Goal: Task Accomplishment & Management: Manage account settings

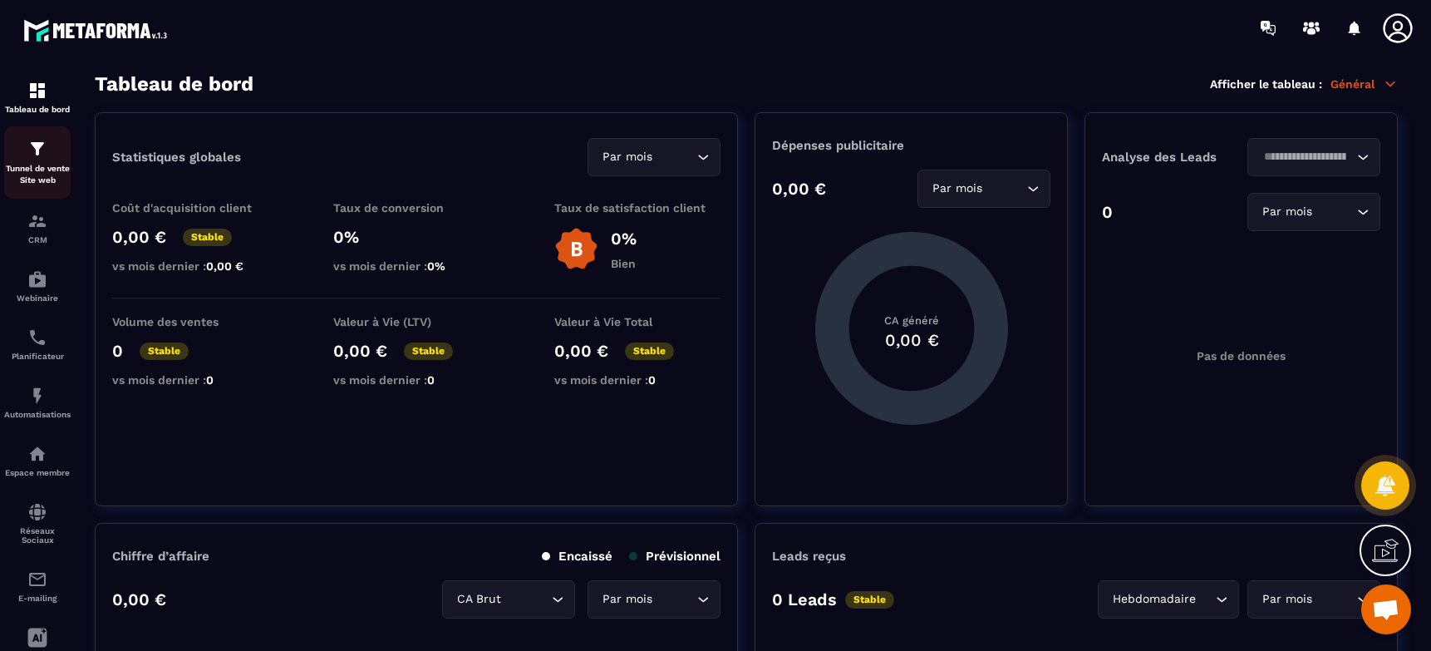
click at [40, 172] on p "Tunnel de vente Site web" at bounding box center [37, 174] width 67 height 23
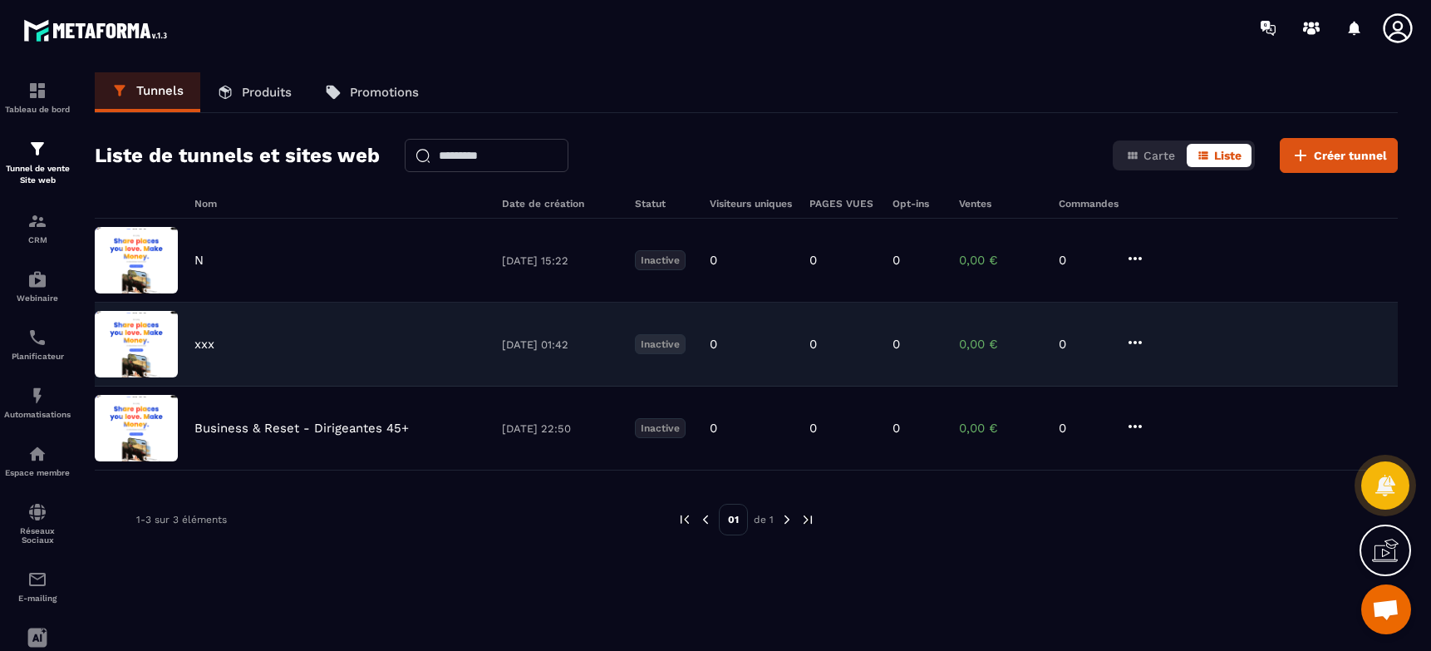
click at [1136, 345] on icon at bounding box center [1136, 343] width 20 height 20
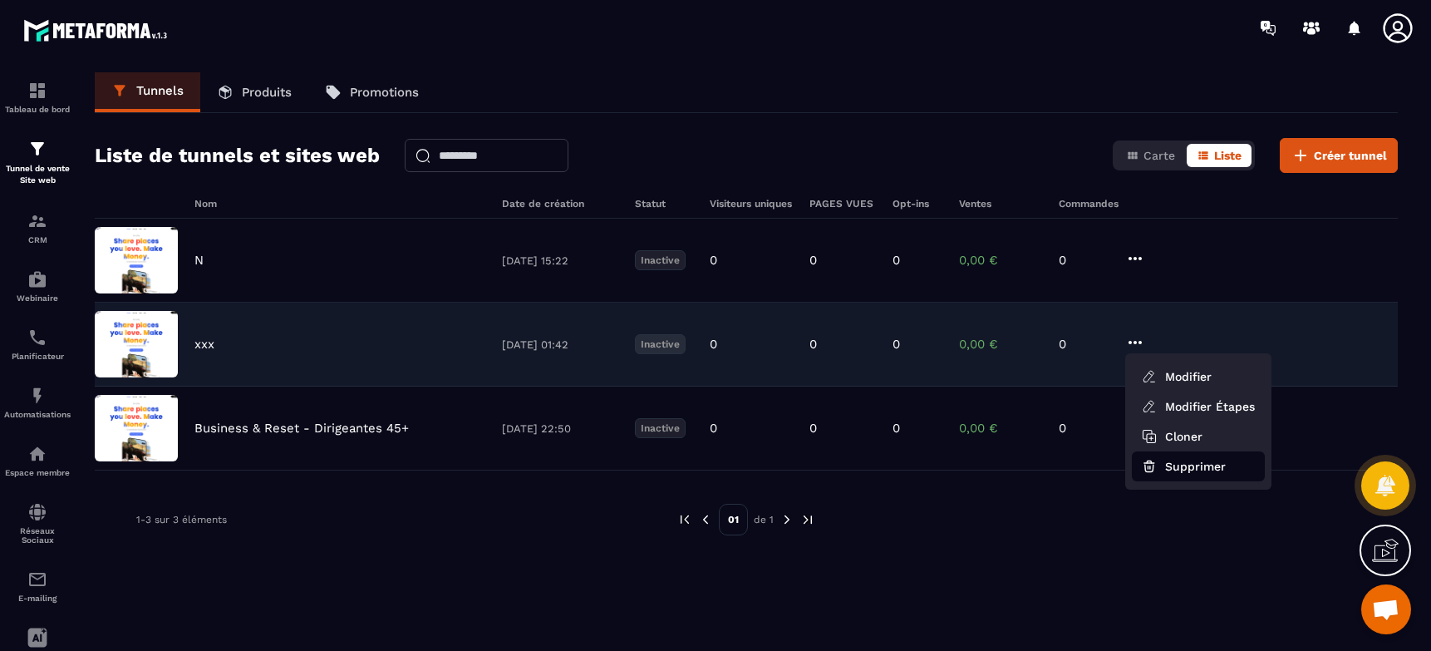
click at [1179, 471] on button "Supprimer" at bounding box center [1198, 466] width 133 height 30
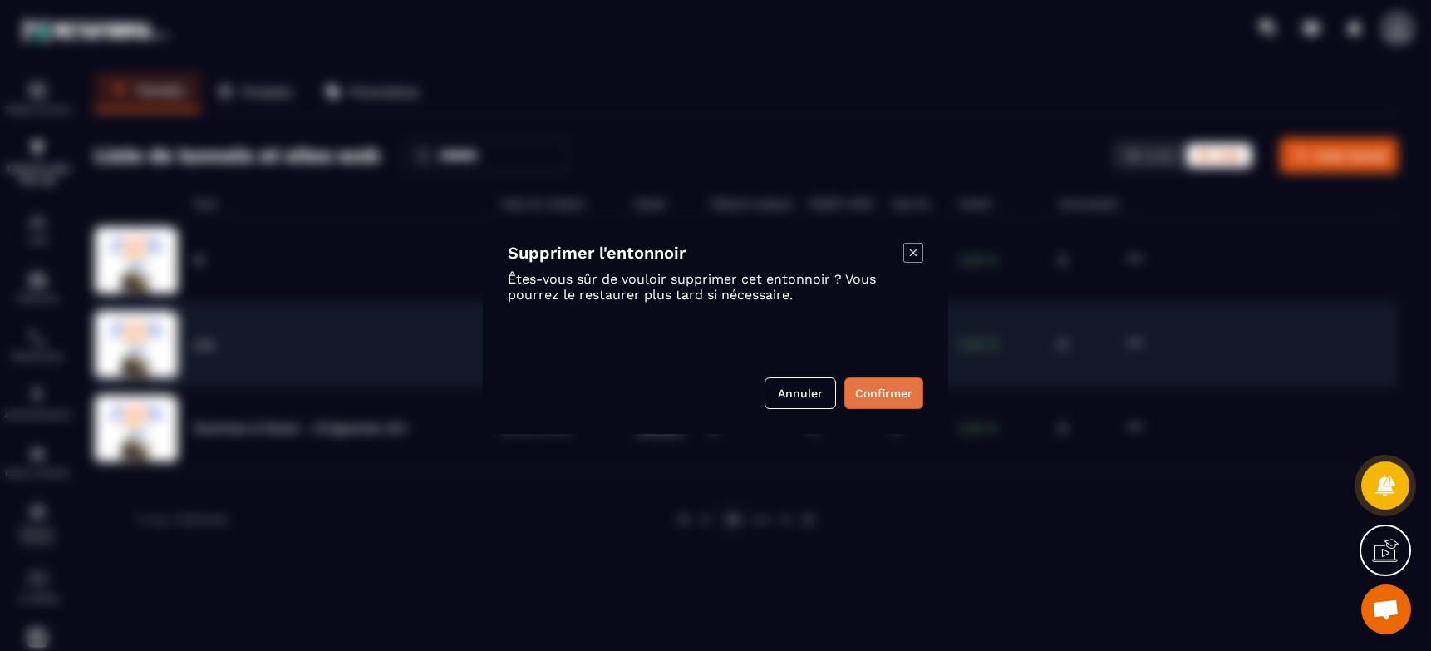
click at [906, 398] on button "Confirmer" at bounding box center [884, 393] width 79 height 32
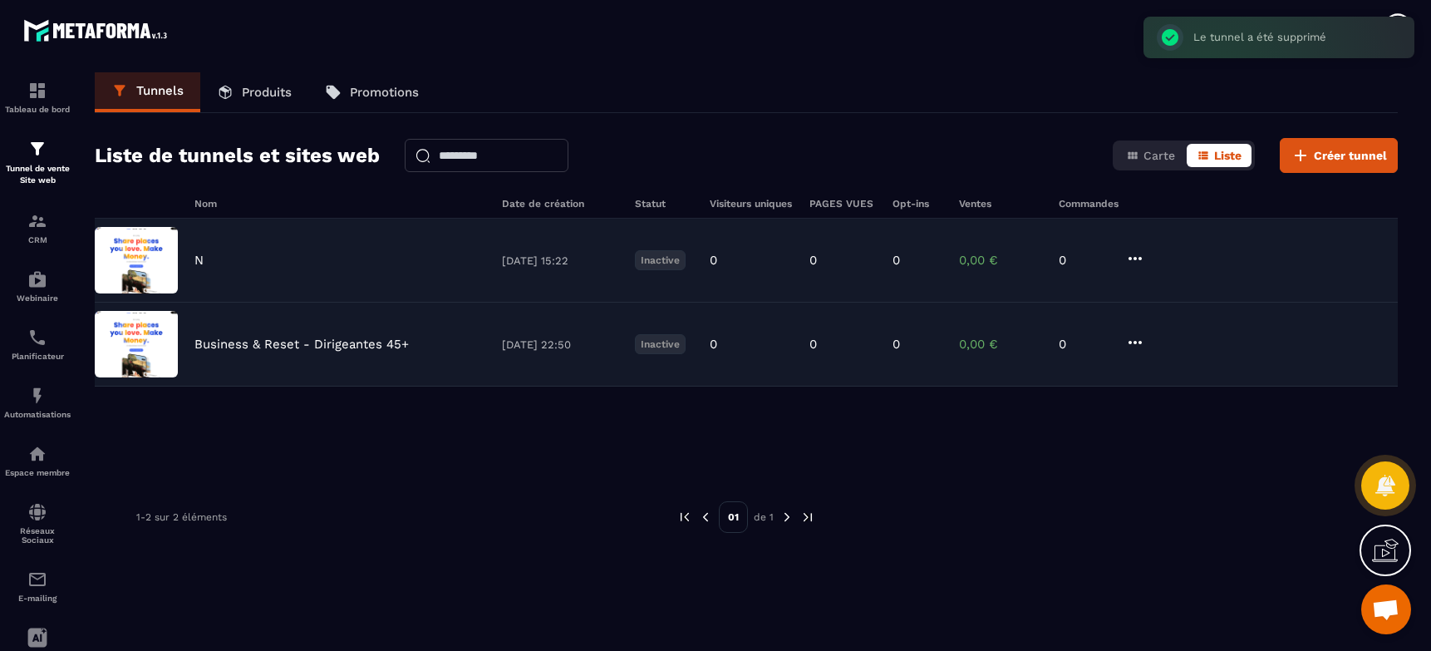
click at [1137, 263] on icon at bounding box center [1136, 259] width 20 height 20
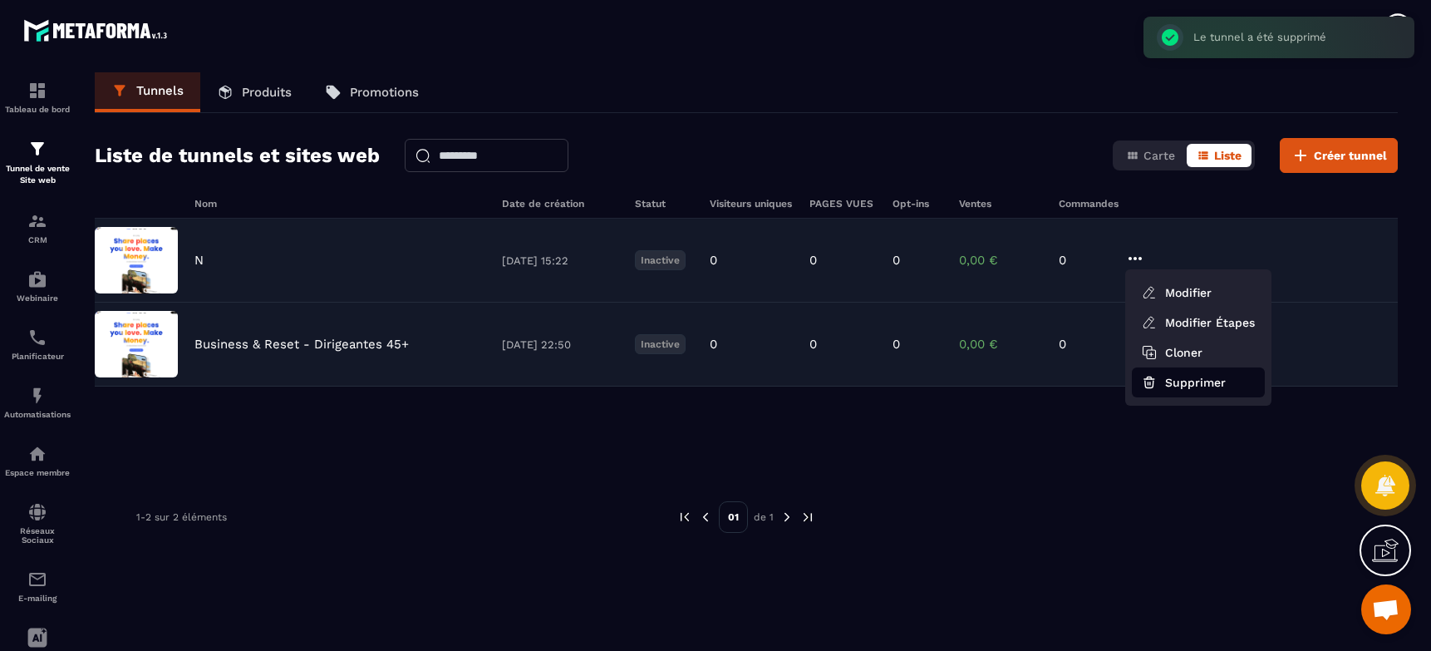
click at [1193, 377] on button "Supprimer" at bounding box center [1198, 382] width 133 height 30
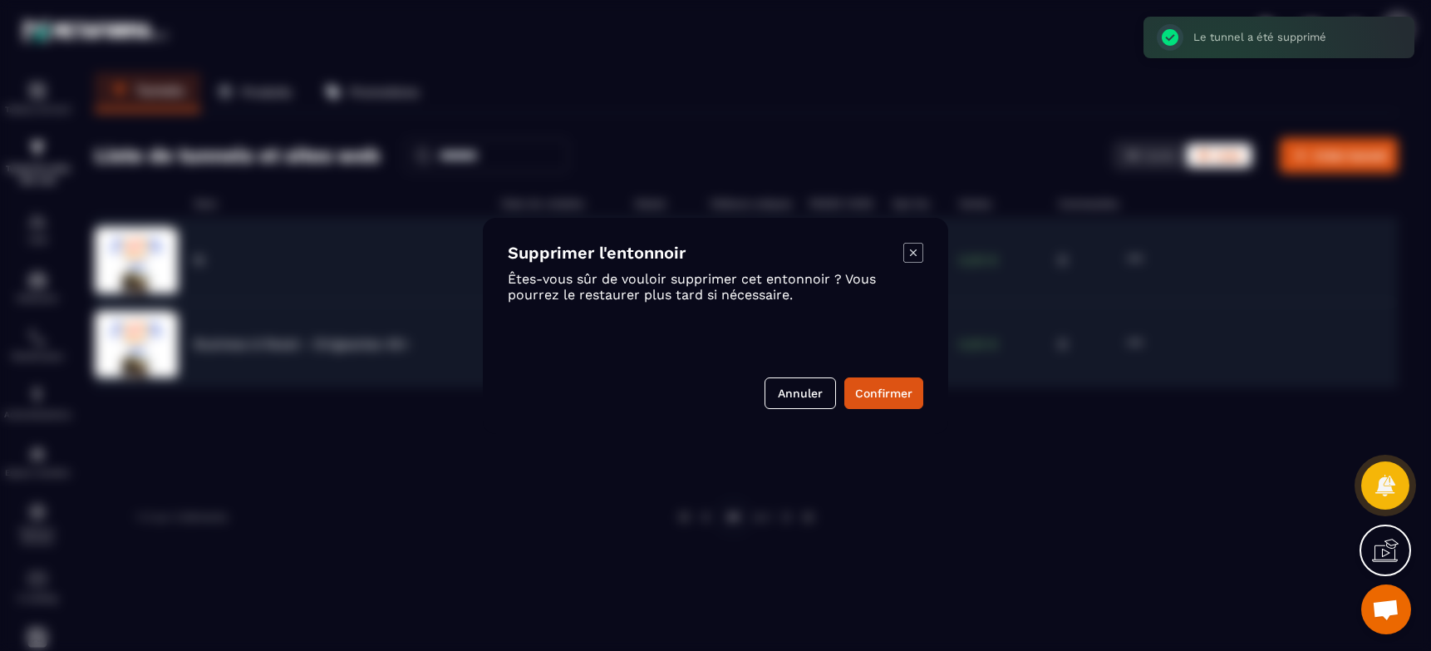
click at [902, 393] on button "Confirmer" at bounding box center [884, 393] width 79 height 32
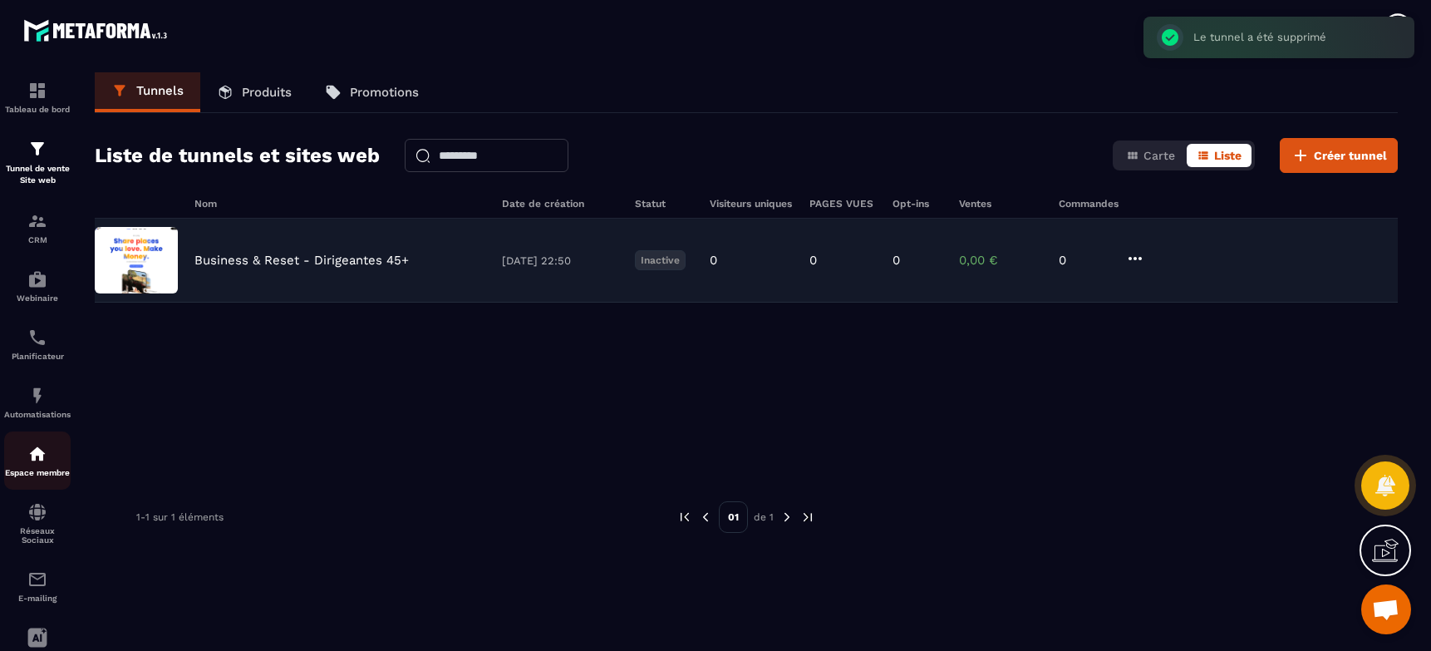
click at [37, 469] on div "Espace membre" at bounding box center [37, 460] width 67 height 33
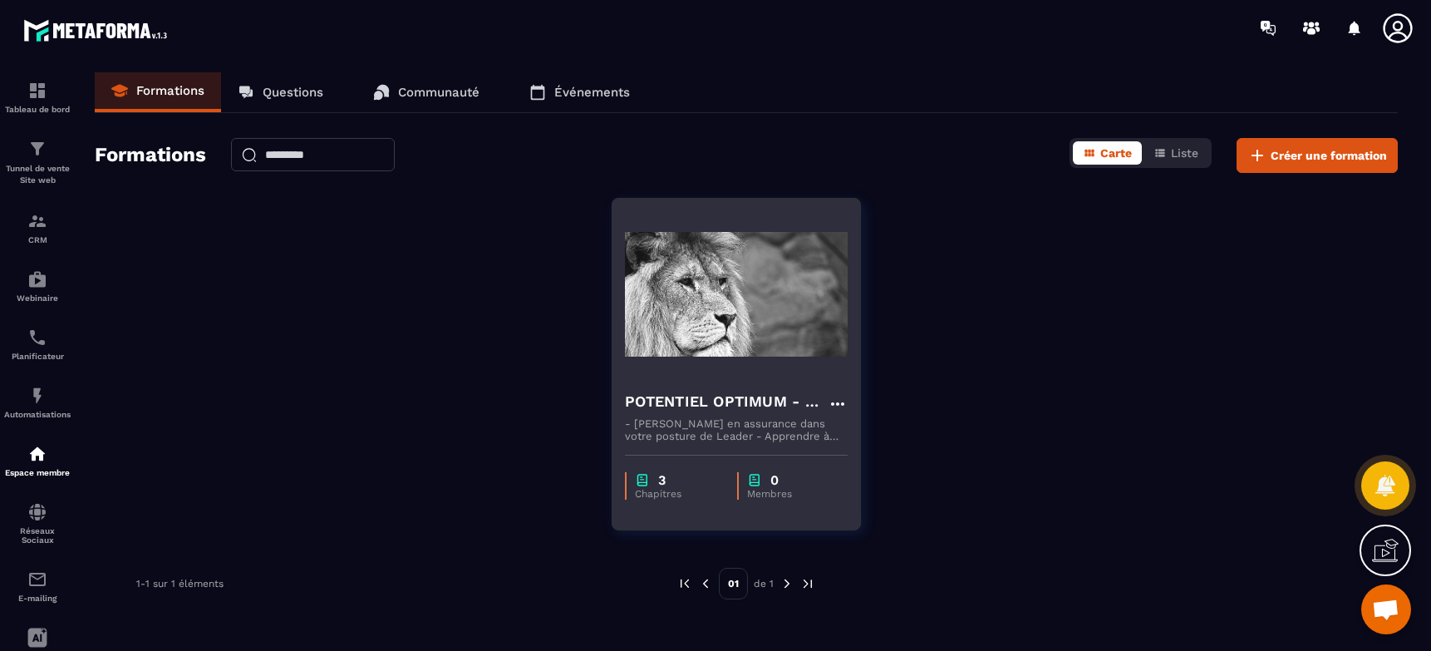
click at [720, 418] on p "- [PERSON_NAME] en assurance dans votre posture de Leader - Apprendre à lâcher …" at bounding box center [736, 429] width 223 height 25
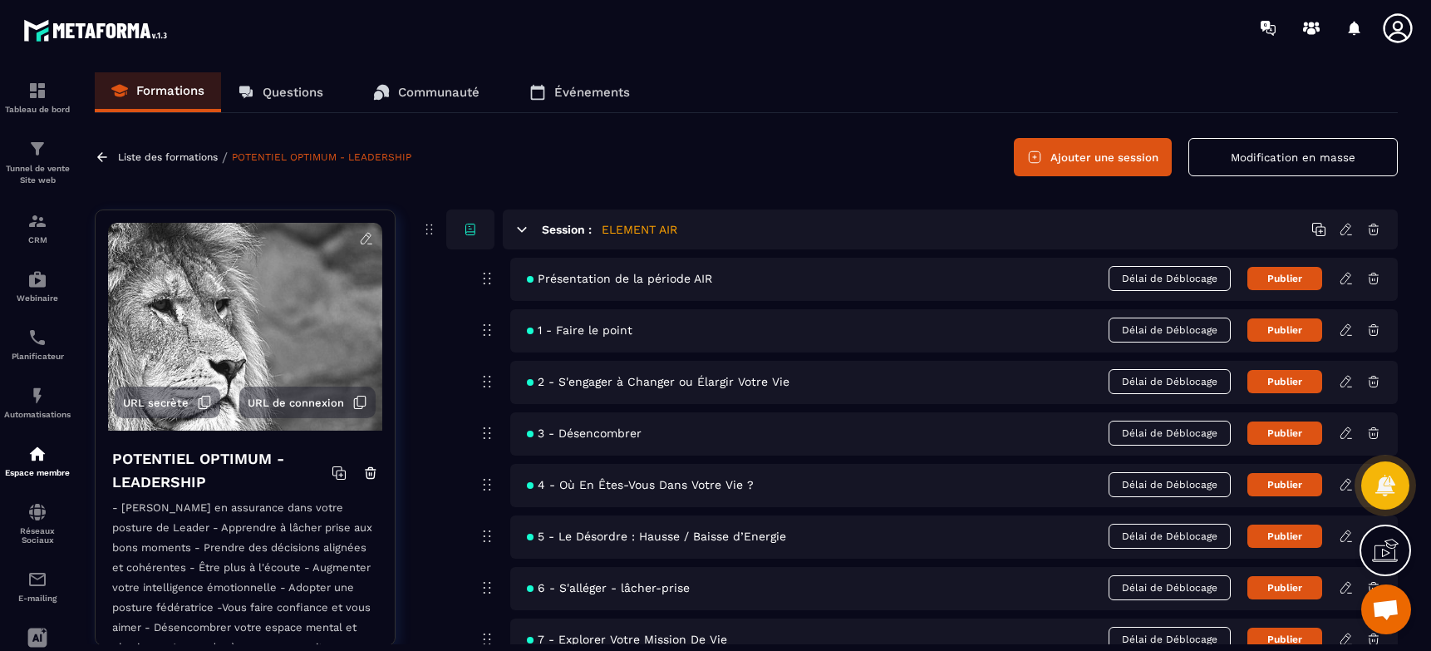
click at [100, 160] on icon at bounding box center [102, 156] width 10 height 9
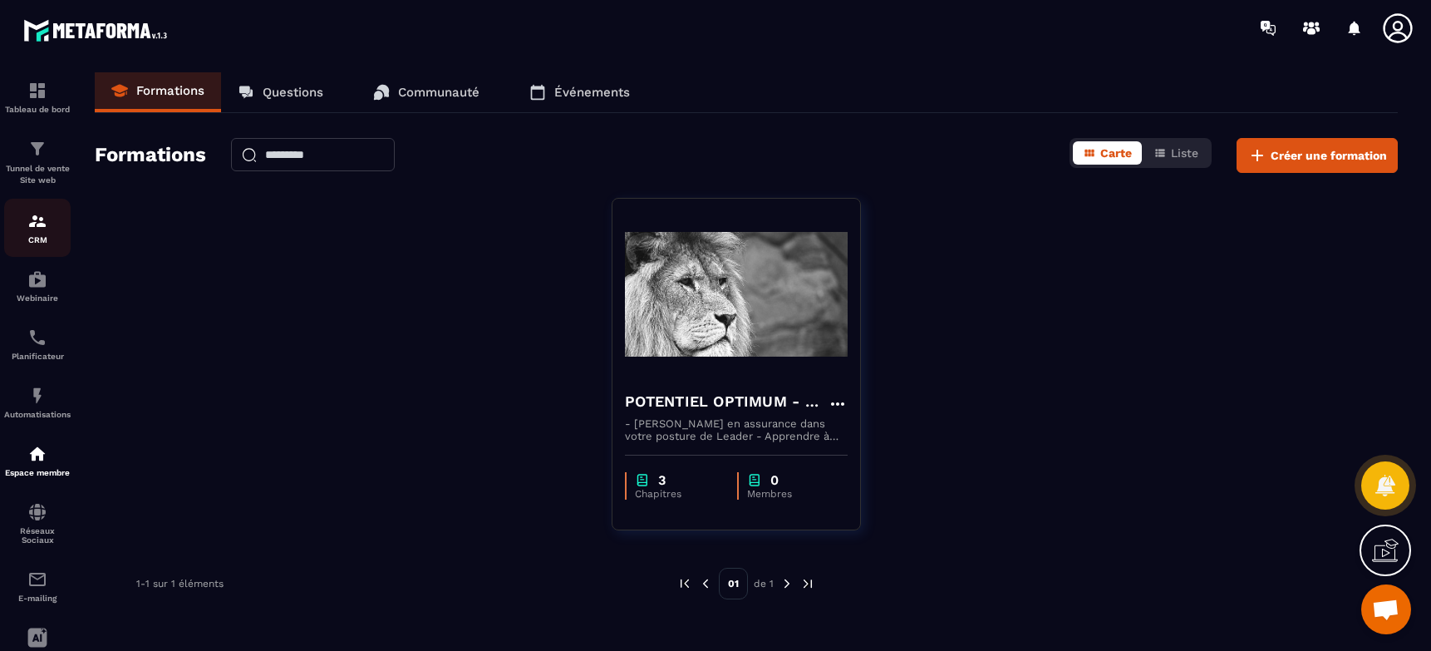
click at [35, 226] on img at bounding box center [37, 221] width 20 height 20
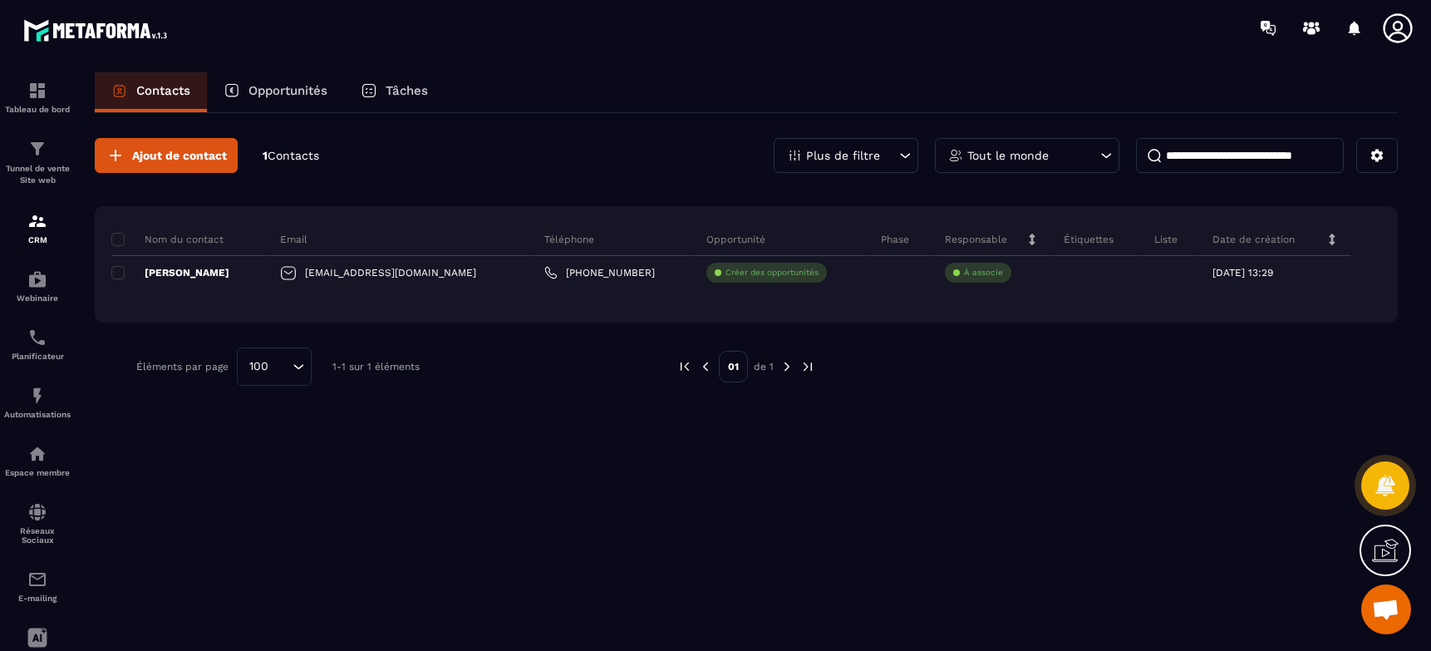
click at [910, 157] on icon at bounding box center [905, 155] width 17 height 17
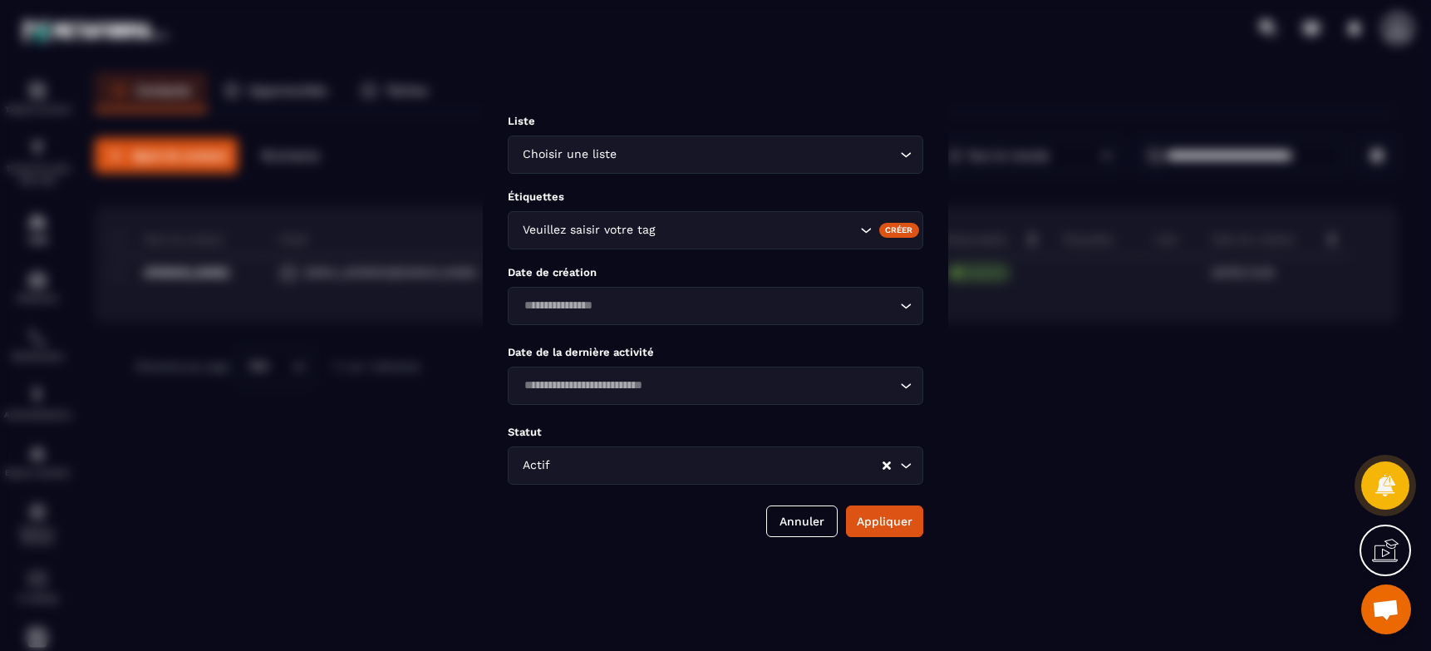
click at [1108, 530] on div "Modal window" at bounding box center [715, 325] width 1431 height 651
click at [819, 562] on div "Modal window" at bounding box center [715, 325] width 1431 height 651
click at [816, 525] on button "Annuler" at bounding box center [801, 521] width 71 height 32
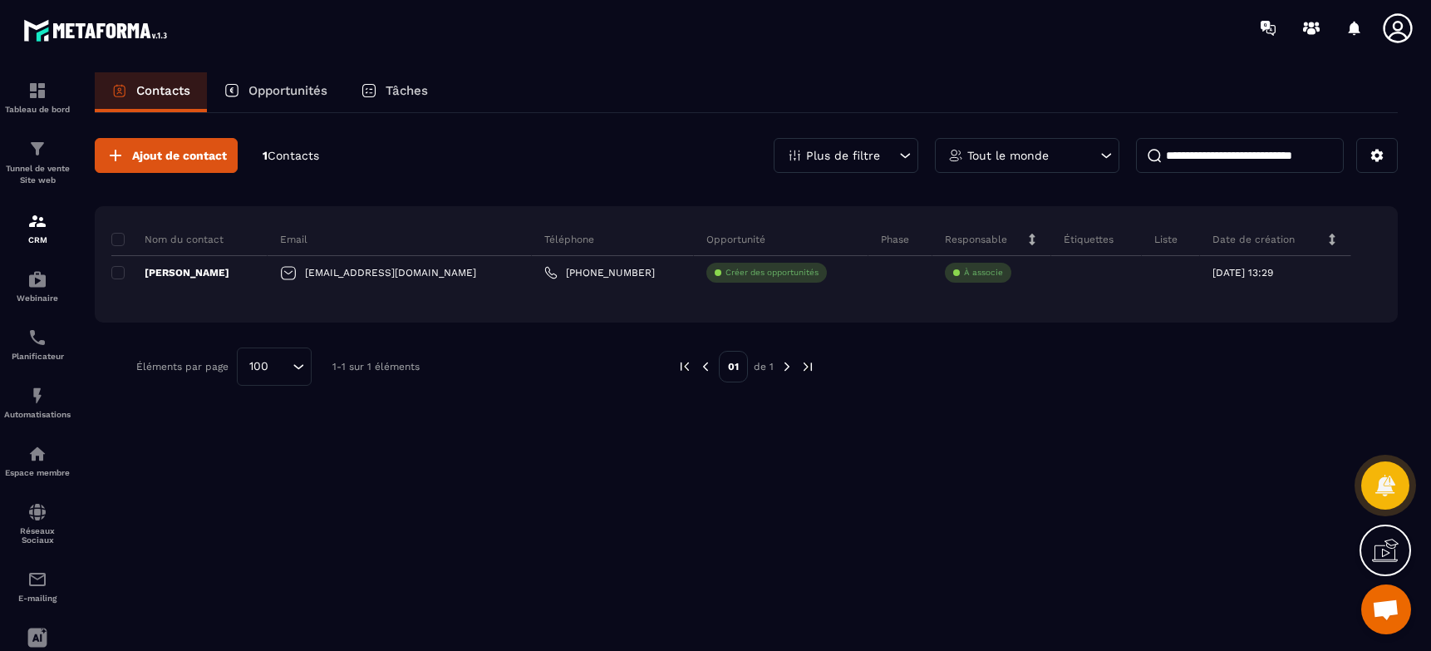
click at [1113, 152] on icon at bounding box center [1106, 155] width 17 height 17
click at [1112, 152] on icon at bounding box center [1106, 155] width 17 height 17
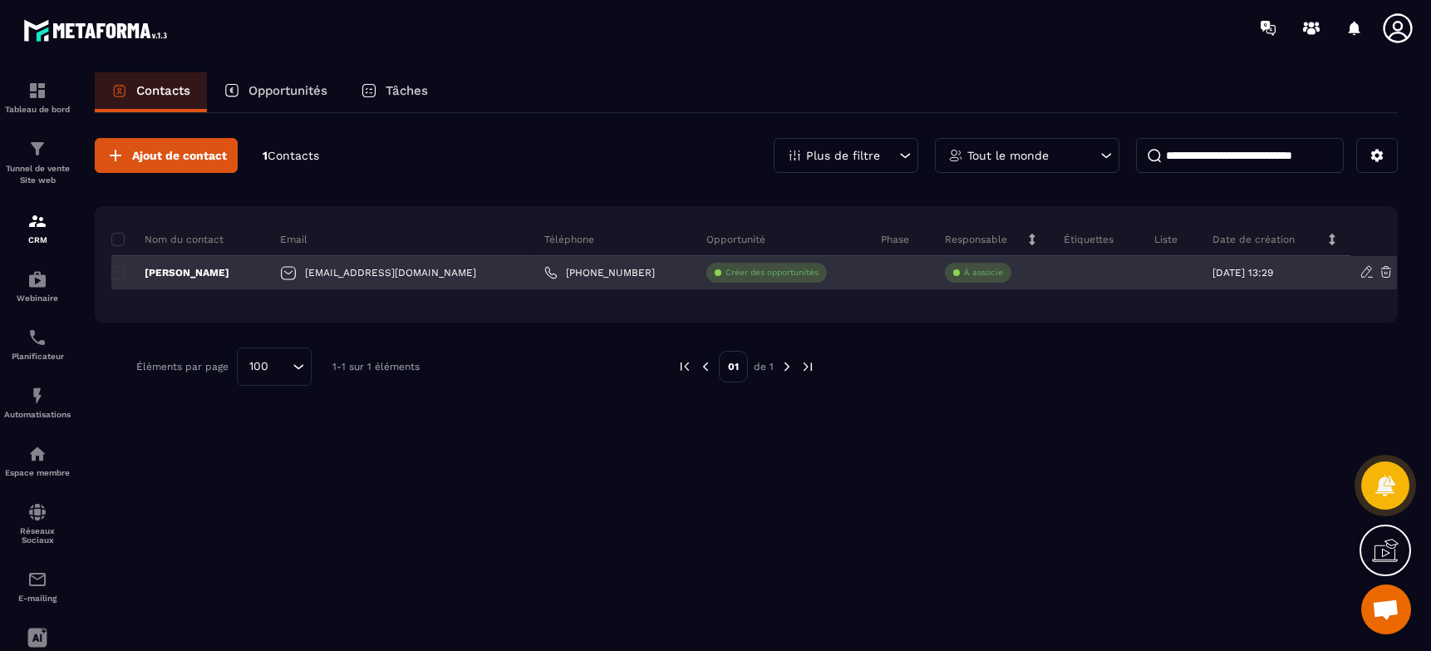
click at [1366, 273] on icon at bounding box center [1367, 271] width 15 height 15
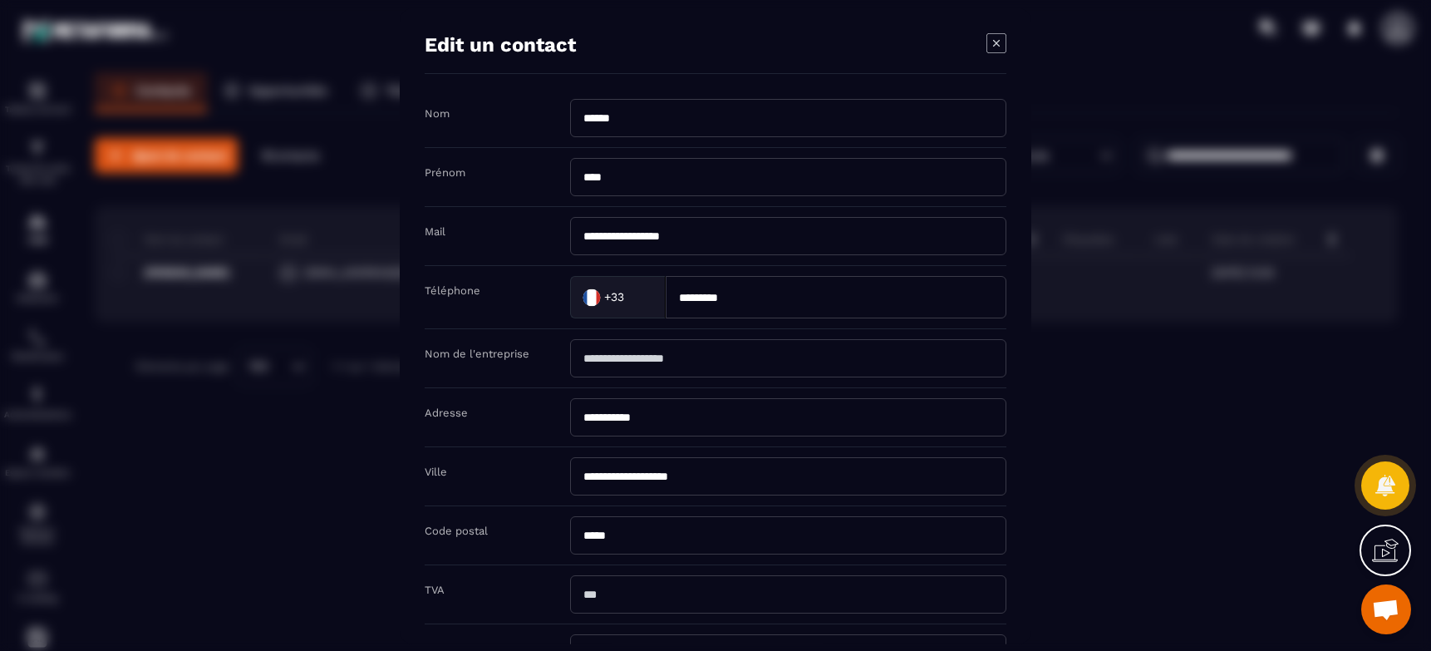
drag, startPoint x: 719, startPoint y: 243, endPoint x: 477, endPoint y: 240, distance: 241.9
click at [477, 240] on div "**********" at bounding box center [716, 235] width 582 height 59
type input "*"
click at [813, 300] on input "*********" at bounding box center [836, 296] width 341 height 42
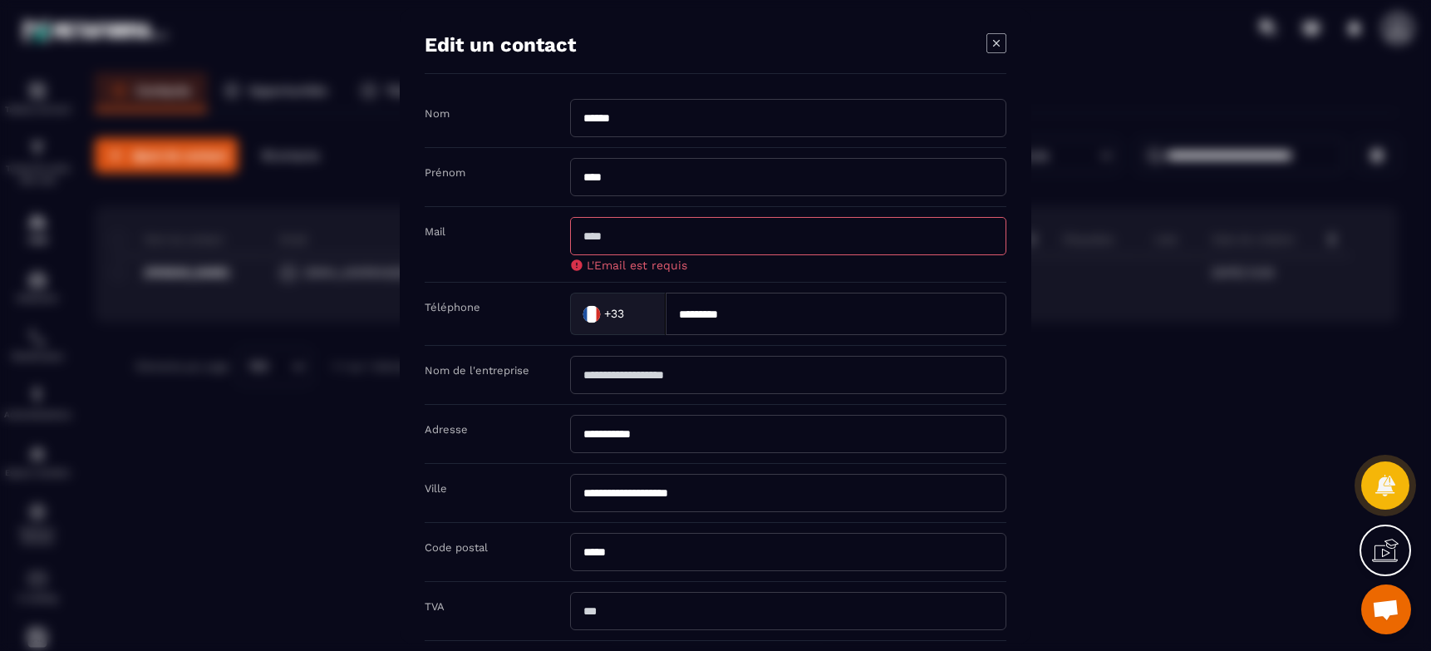
click at [1107, 478] on div "Modal window" at bounding box center [715, 325] width 1431 height 651
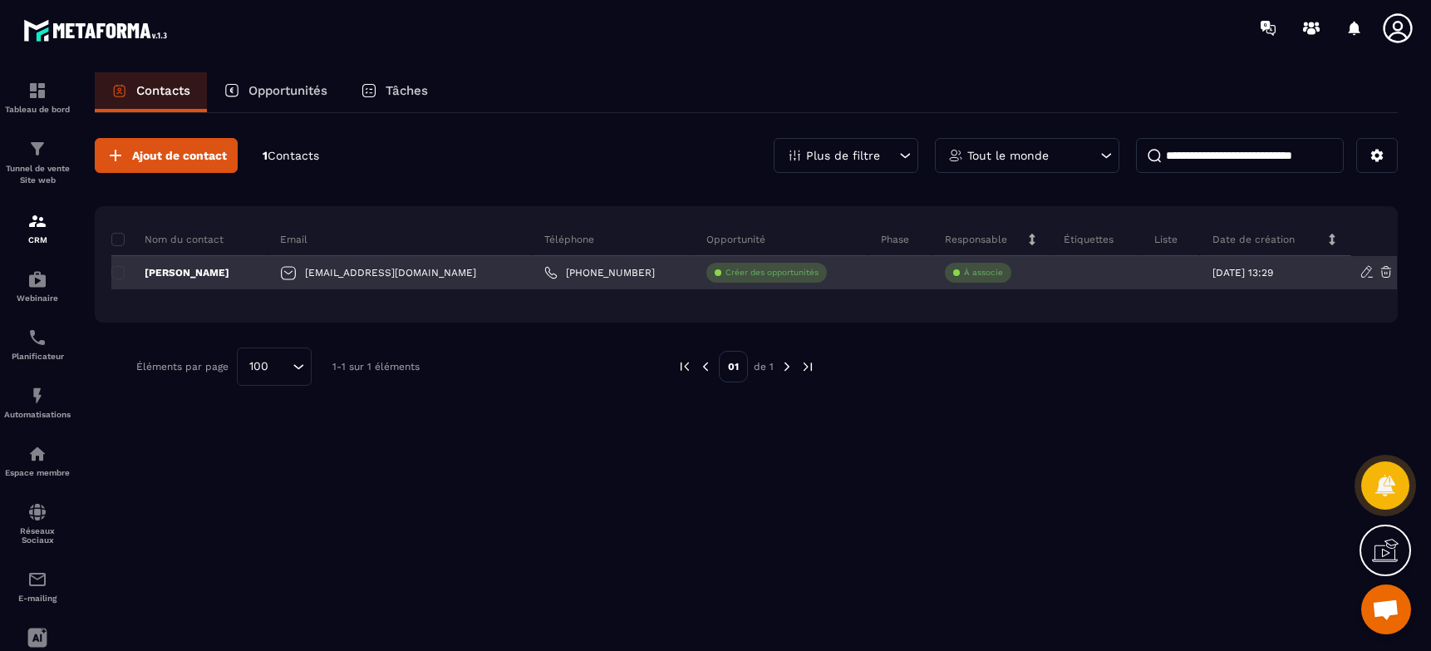
click at [1364, 276] on icon at bounding box center [1367, 271] width 15 height 15
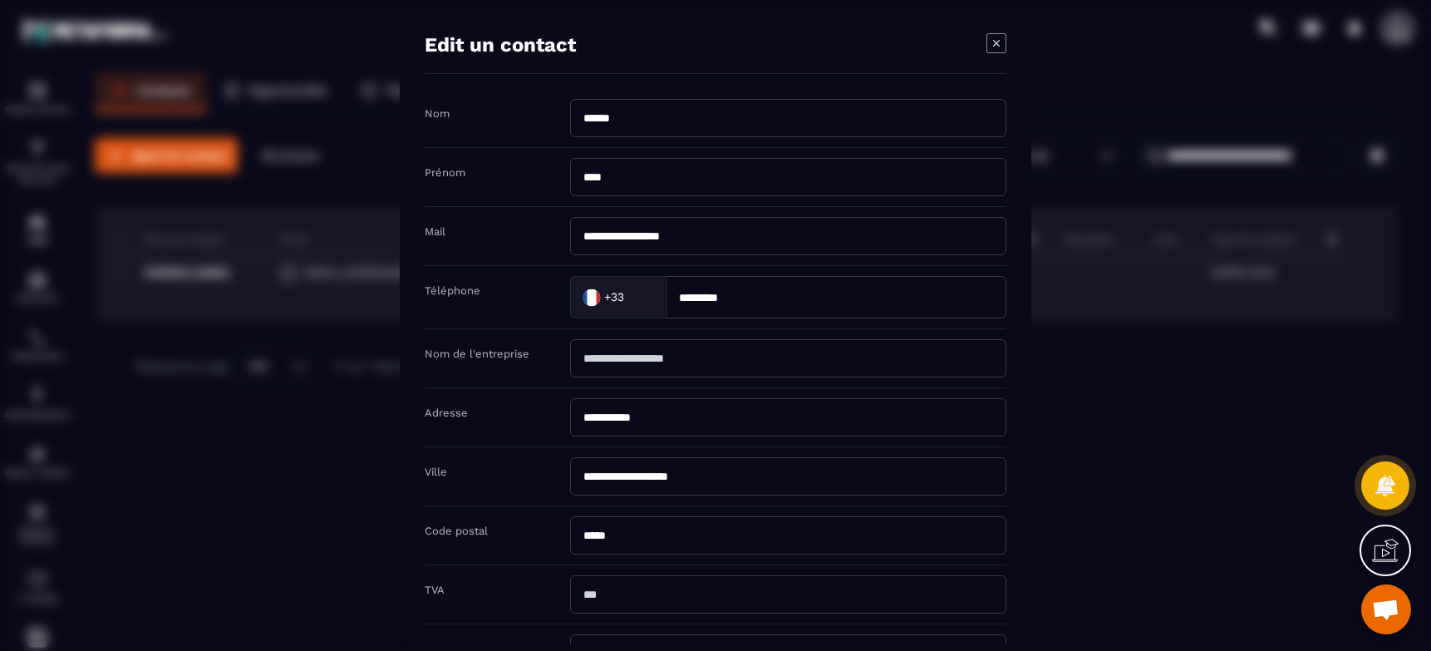
drag, startPoint x: 730, startPoint y: 240, endPoint x: 593, endPoint y: 236, distance: 137.2
click at [593, 236] on input "**********" at bounding box center [788, 235] width 436 height 38
drag, startPoint x: 698, startPoint y: 237, endPoint x: 567, endPoint y: 176, distance: 144.7
click at [570, 234] on input "**********" at bounding box center [788, 235] width 436 height 38
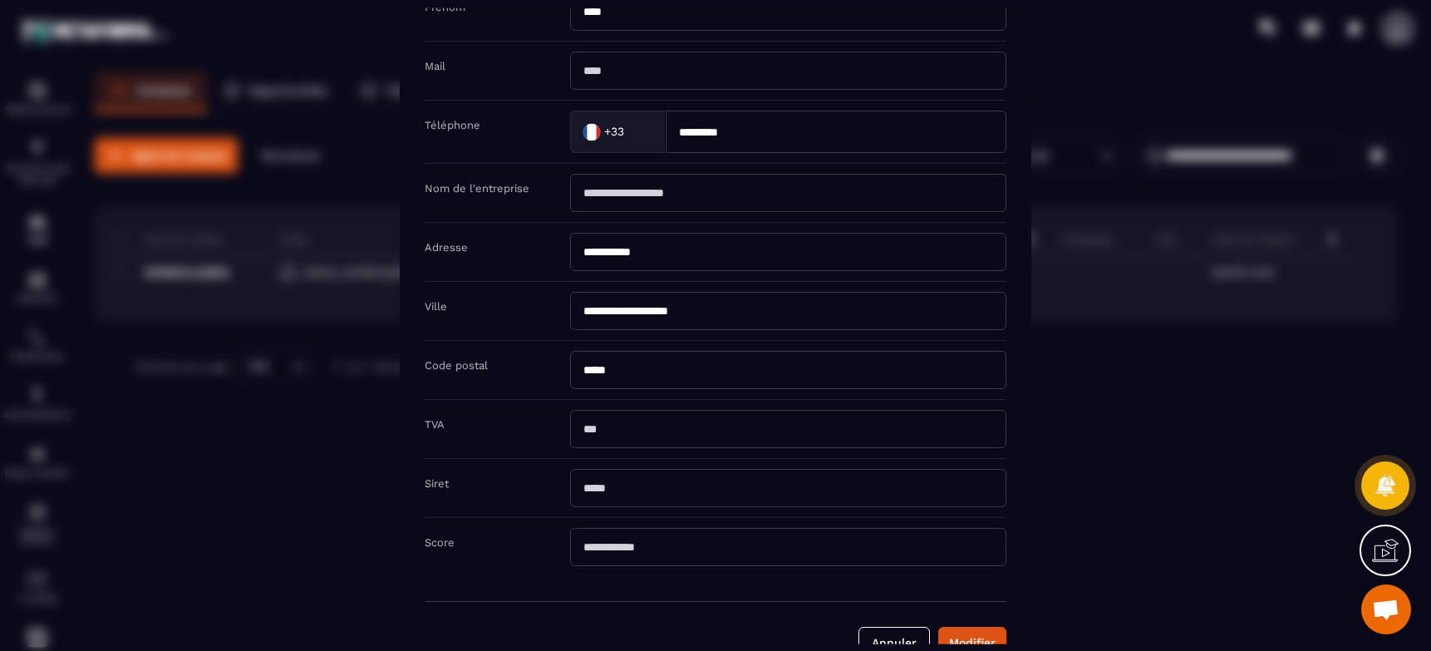
scroll to position [190, 0]
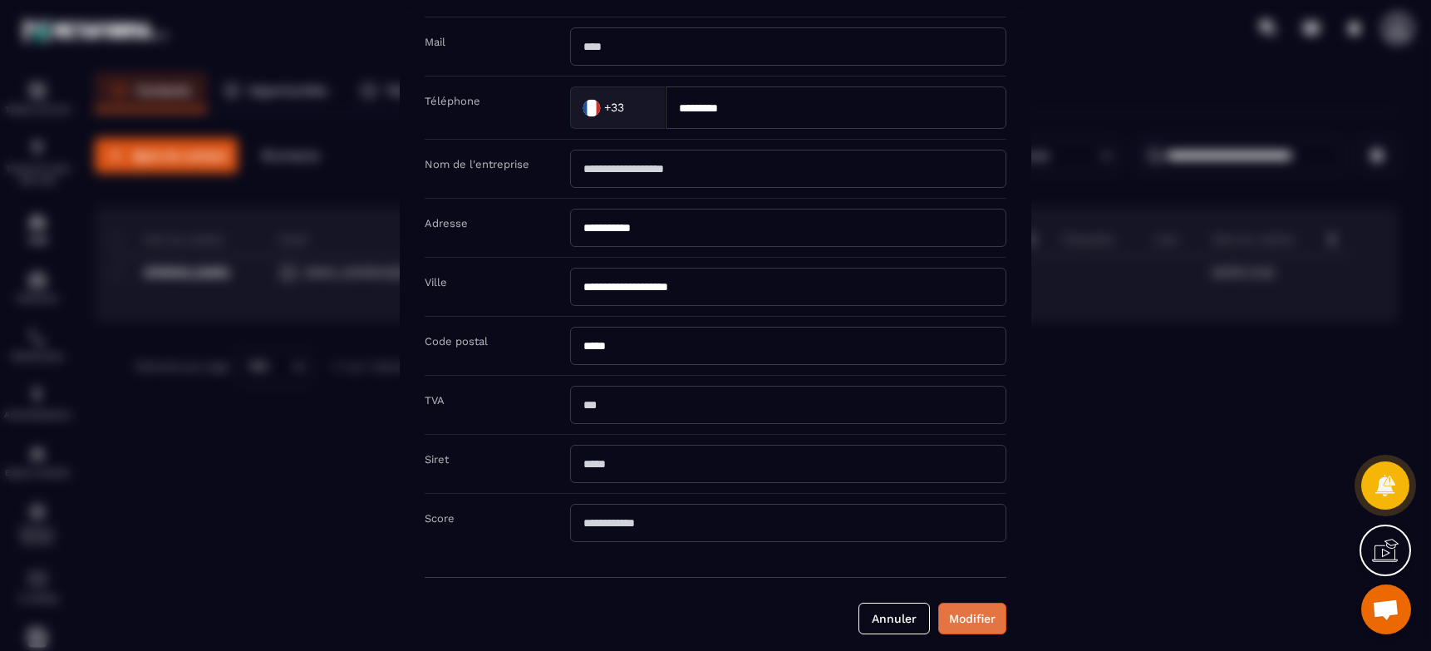
click at [969, 626] on button "Modifier" at bounding box center [972, 618] width 68 height 32
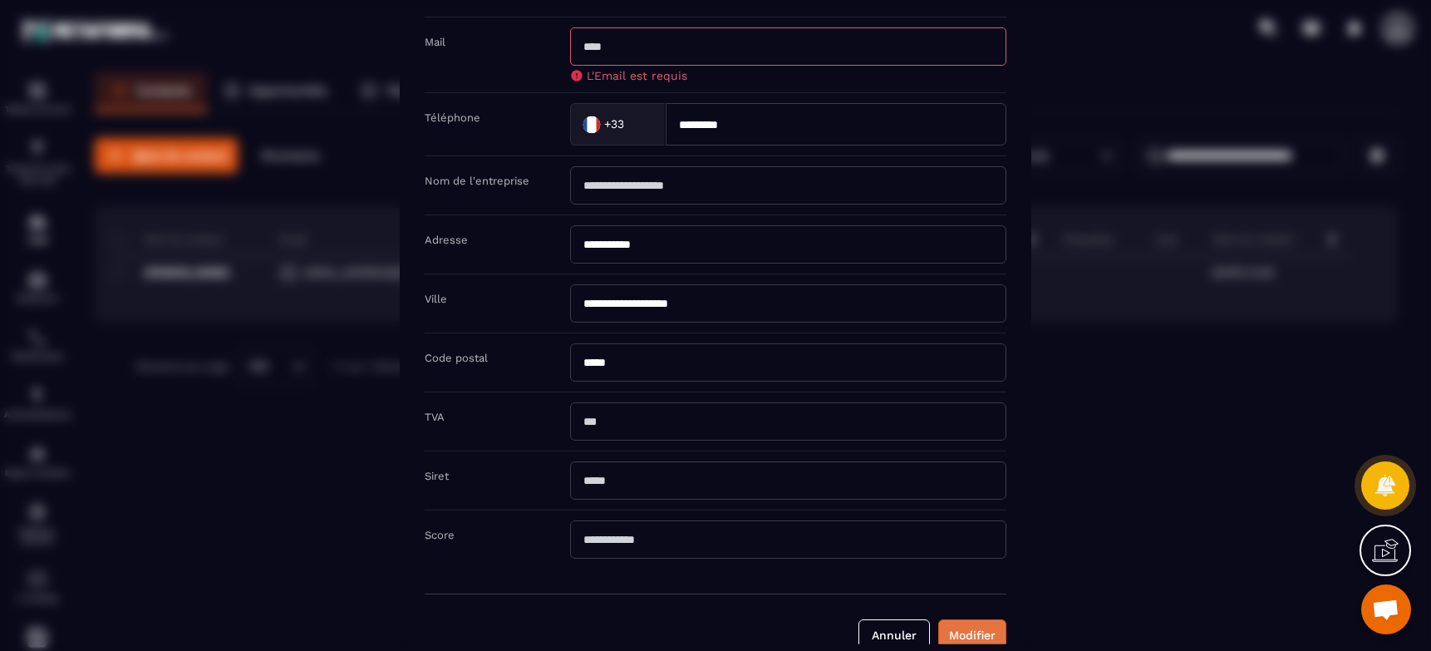
click at [973, 642] on button "Modifier" at bounding box center [972, 634] width 68 height 32
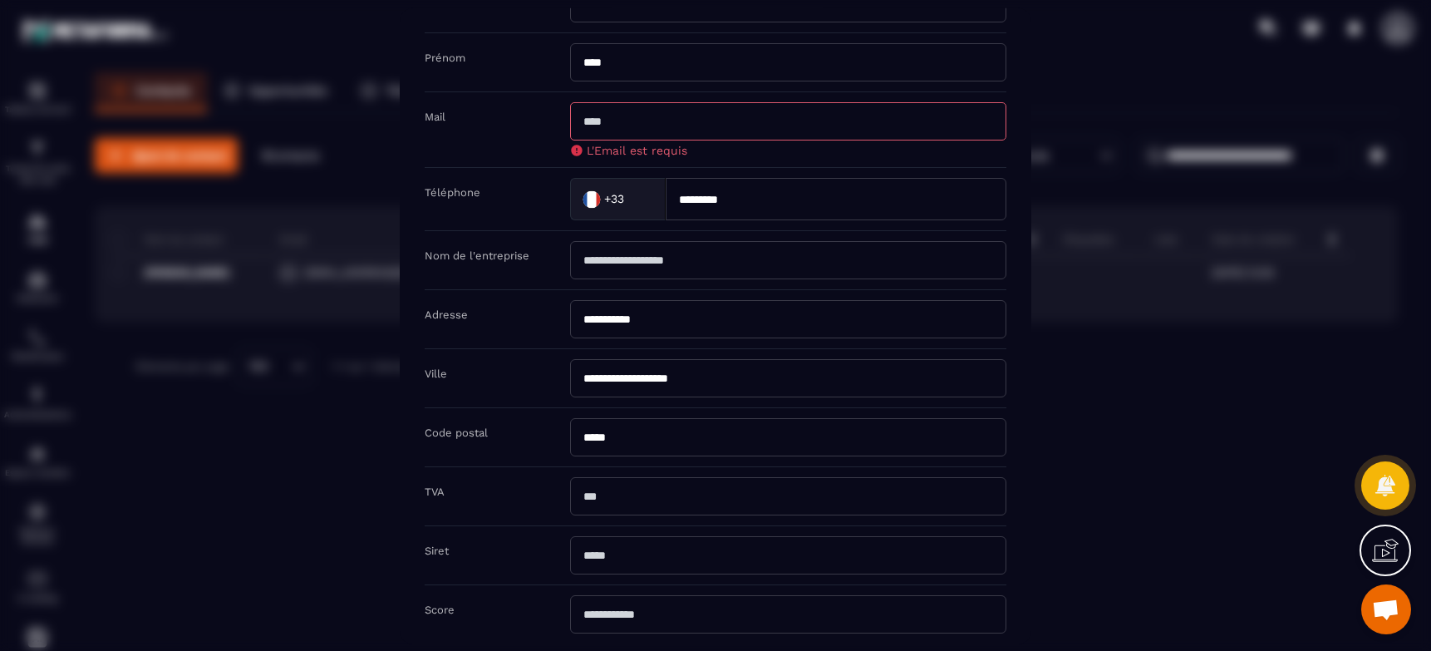
scroll to position [0, 0]
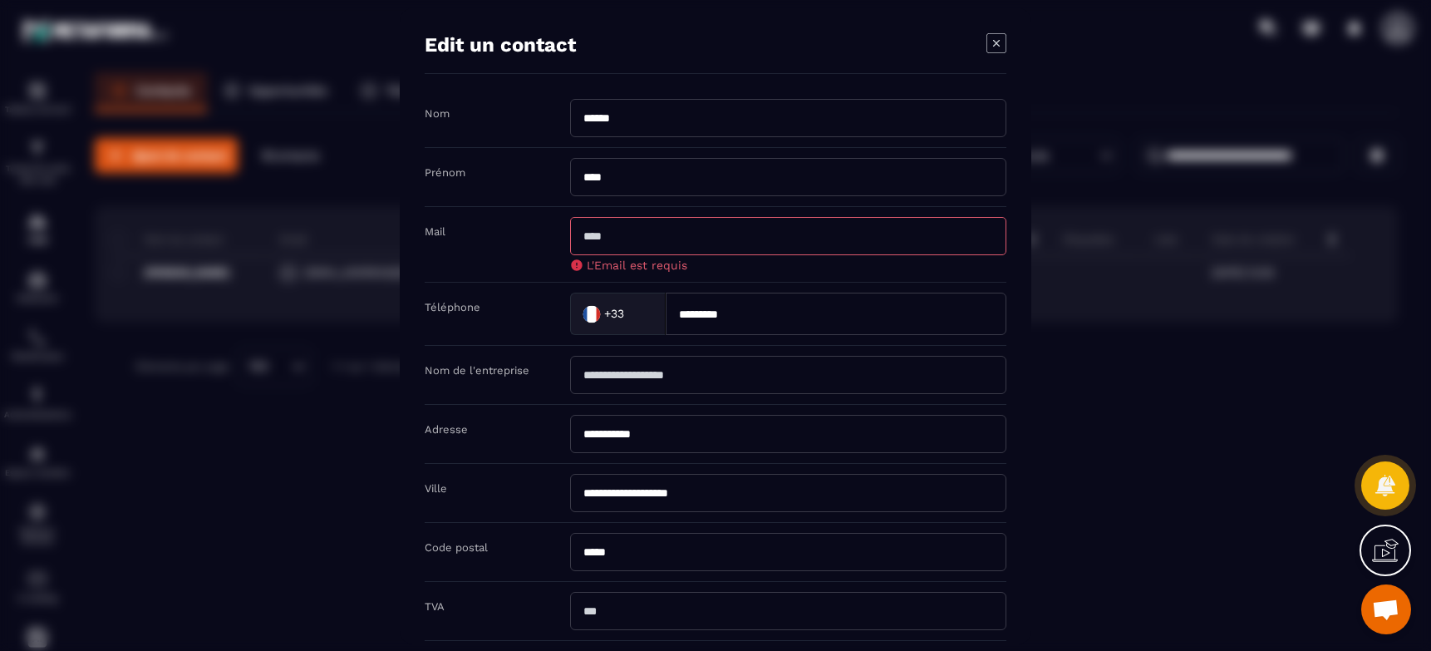
click at [643, 239] on input "Modal window" at bounding box center [788, 235] width 436 height 38
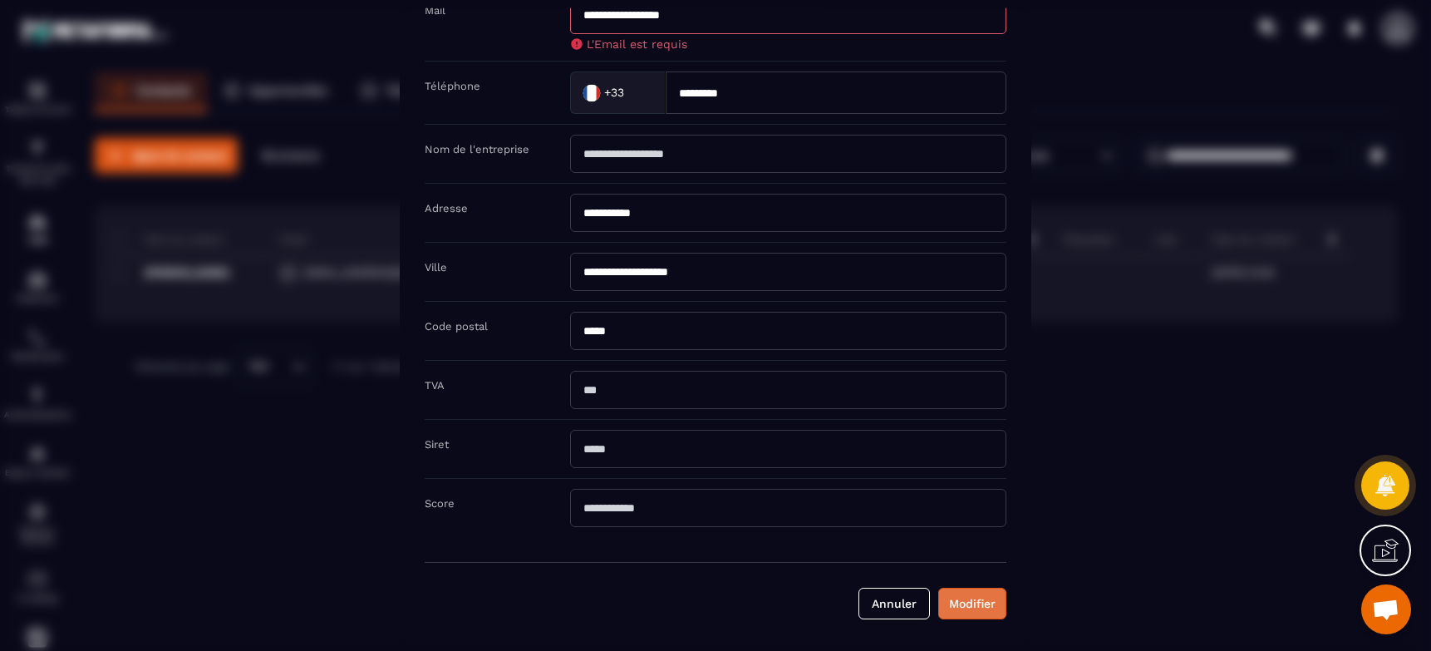
type input "**********"
click at [989, 599] on button "Modifier" at bounding box center [972, 603] width 68 height 32
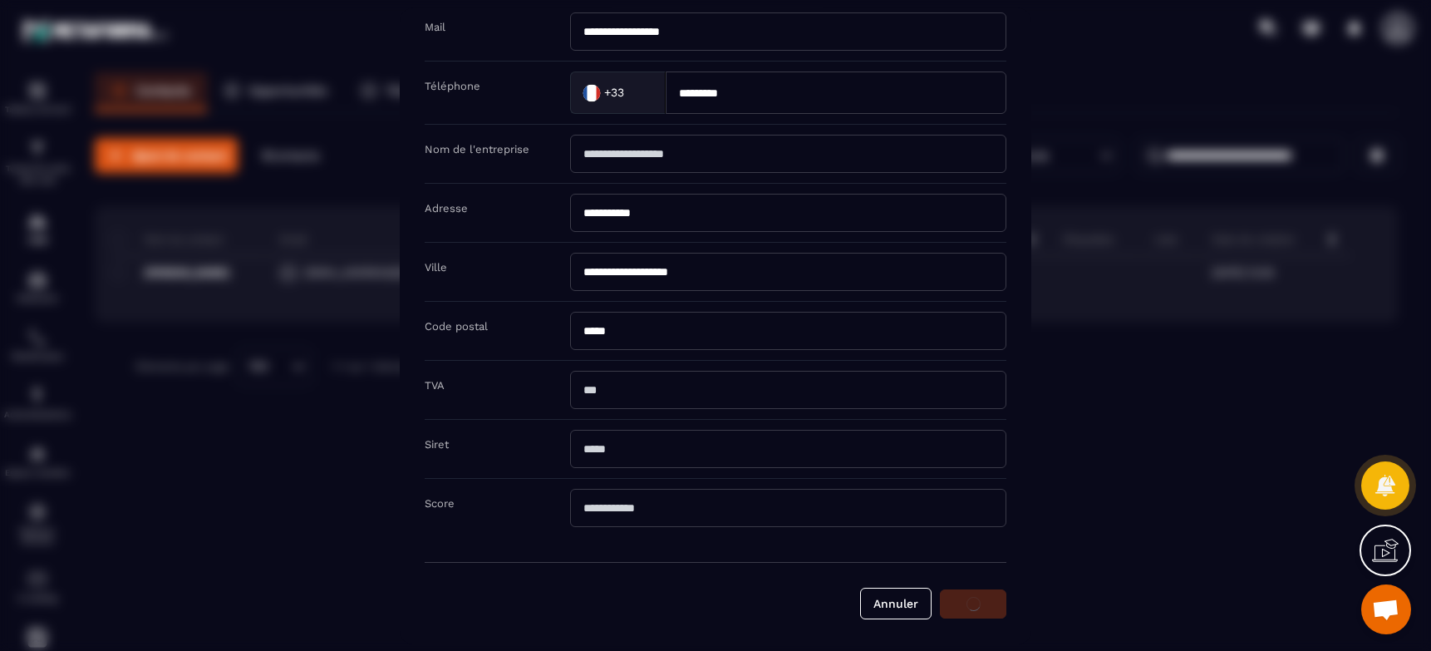
scroll to position [204, 0]
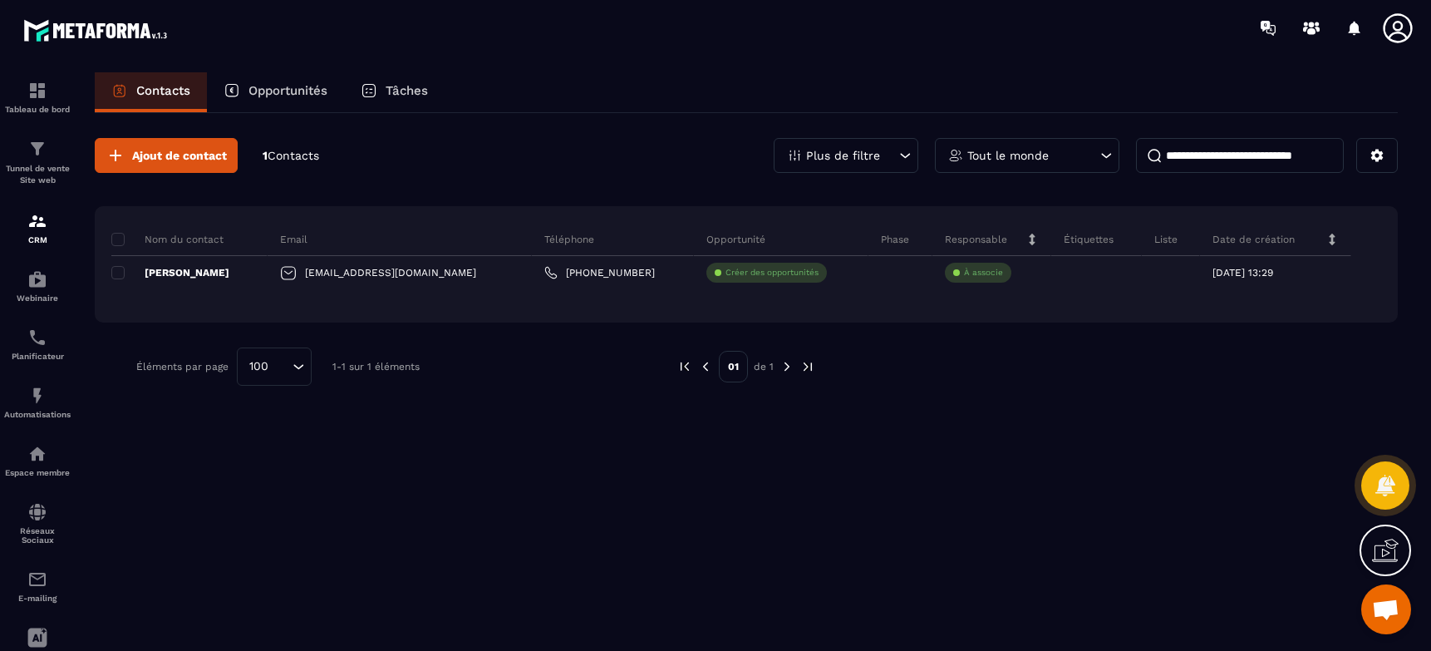
click at [292, 157] on span "Contacts" at bounding box center [294, 155] width 52 height 13
click at [300, 94] on p "Opportunités" at bounding box center [288, 90] width 79 height 15
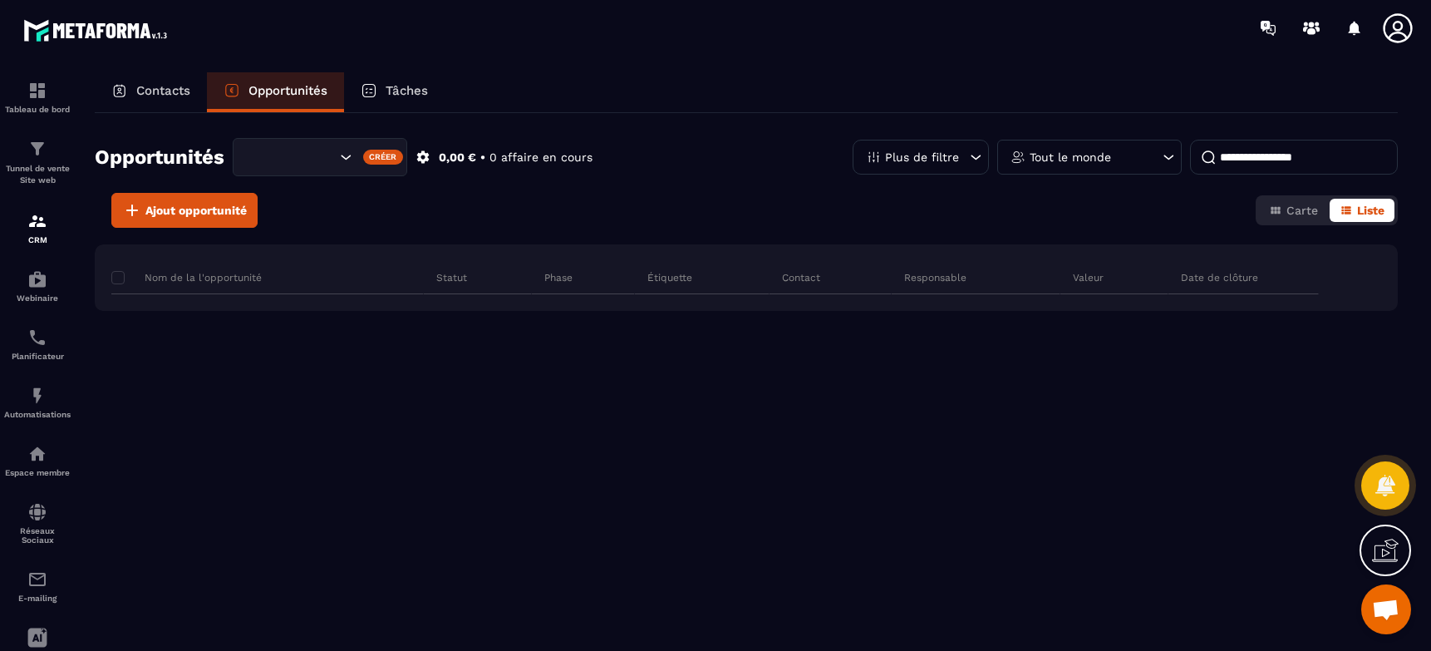
click at [394, 93] on p "Tâches" at bounding box center [407, 90] width 42 height 15
